Goal: Information Seeking & Learning: Learn about a topic

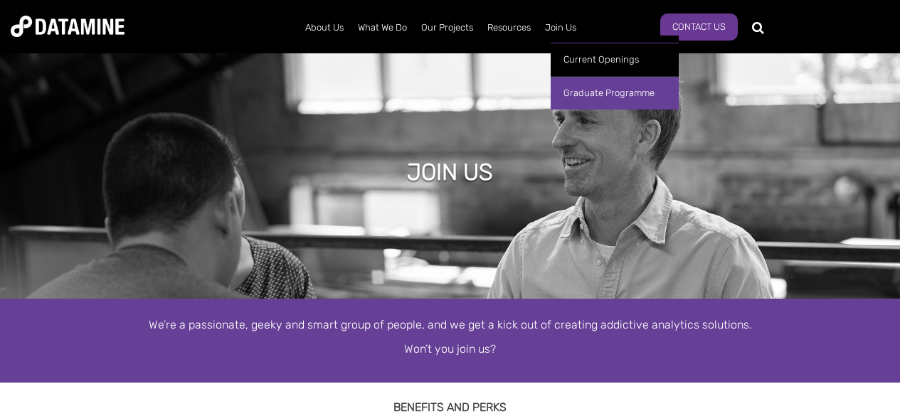
drag, startPoint x: 0, startPoint y: 0, endPoint x: 573, endPoint y: 92, distance: 580.2
click at [573, 92] on link "Graduate Programme" at bounding box center [615, 92] width 128 height 33
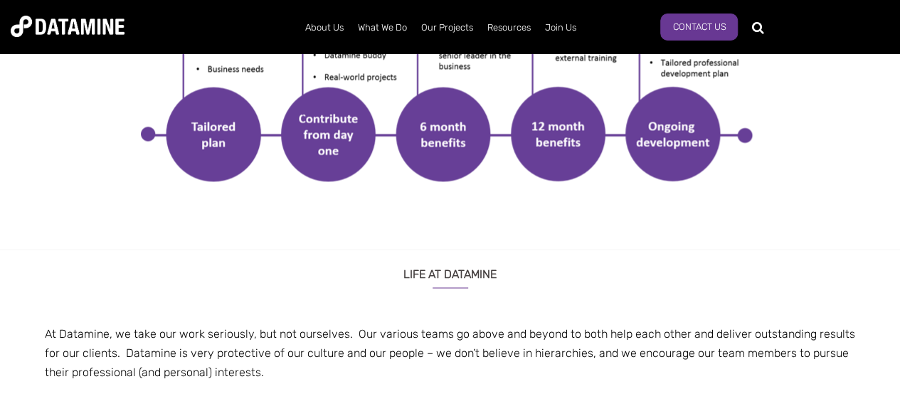
scroll to position [1036, 0]
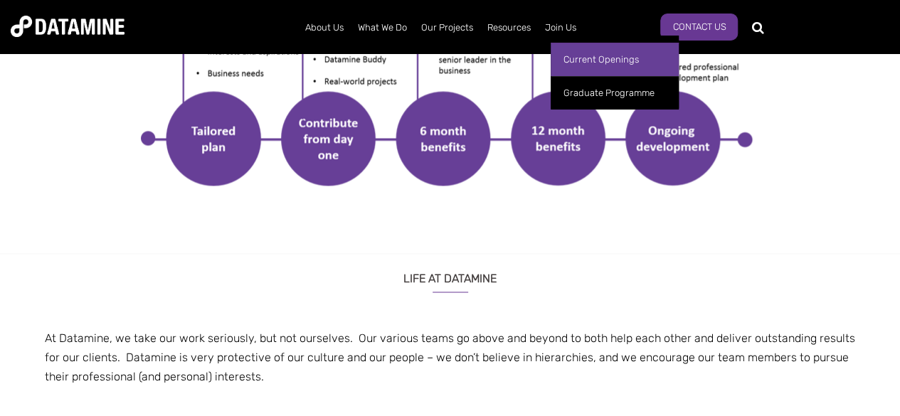
click at [587, 64] on link "Current Openings" at bounding box center [615, 59] width 128 height 33
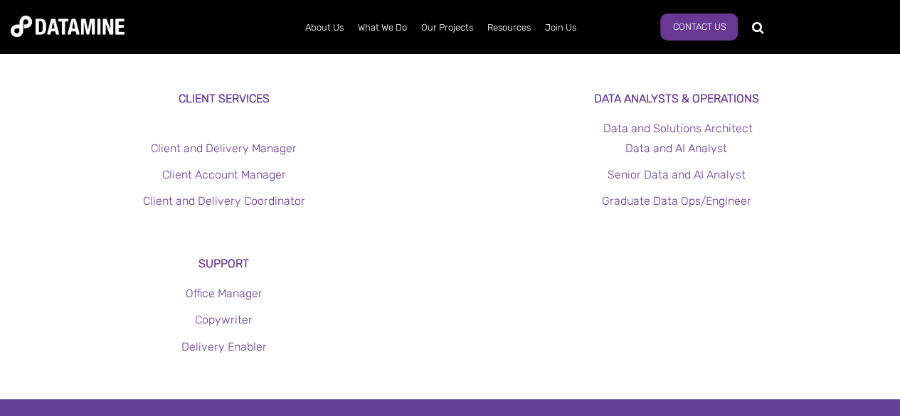
scroll to position [436, 0]
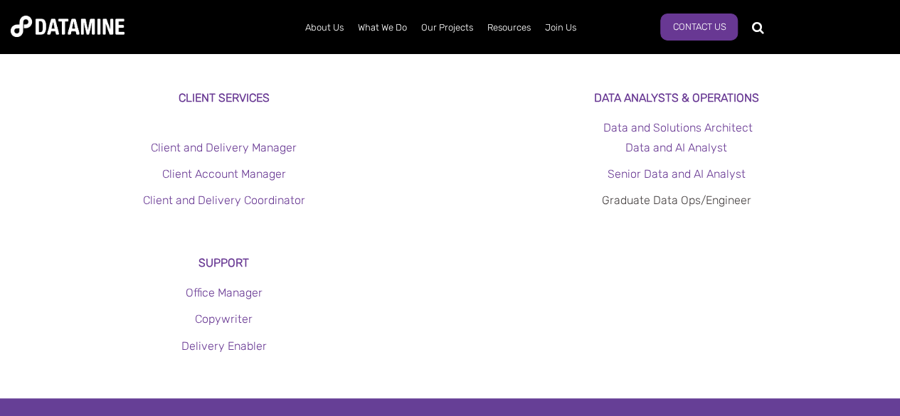
click at [654, 194] on link "Graduate Data Ops/Engineer" at bounding box center [675, 201] width 149 height 14
